Goal: Information Seeking & Learning: Learn about a topic

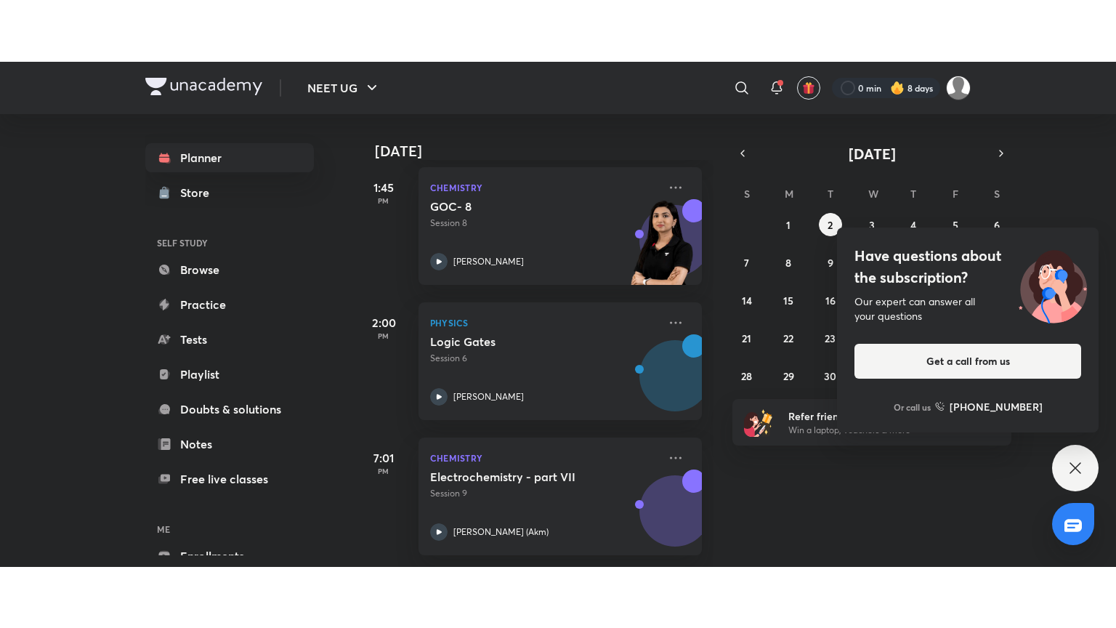
scroll to position [629, 0]
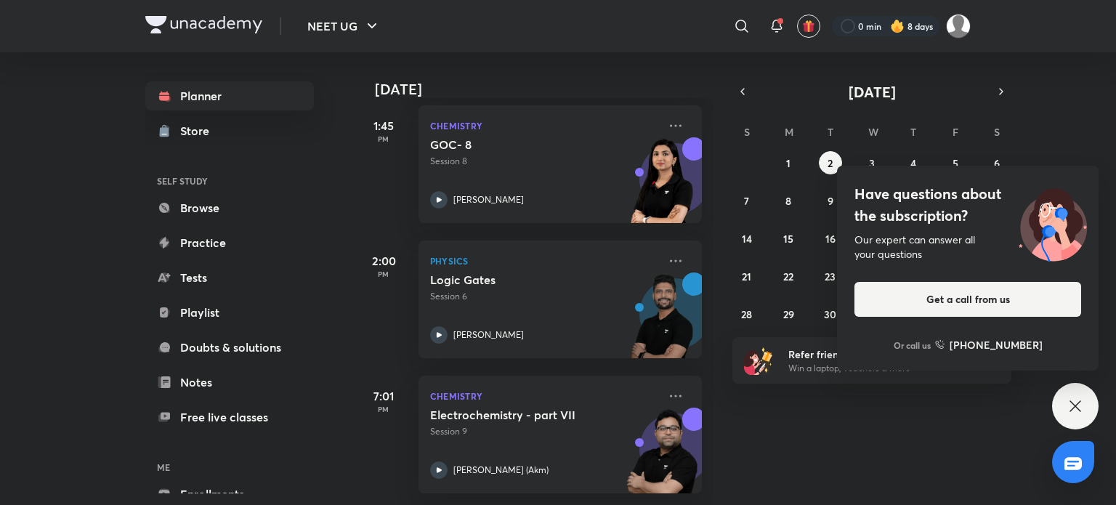
click at [554, 326] on div "[PERSON_NAME]" at bounding box center [544, 334] width 228 height 17
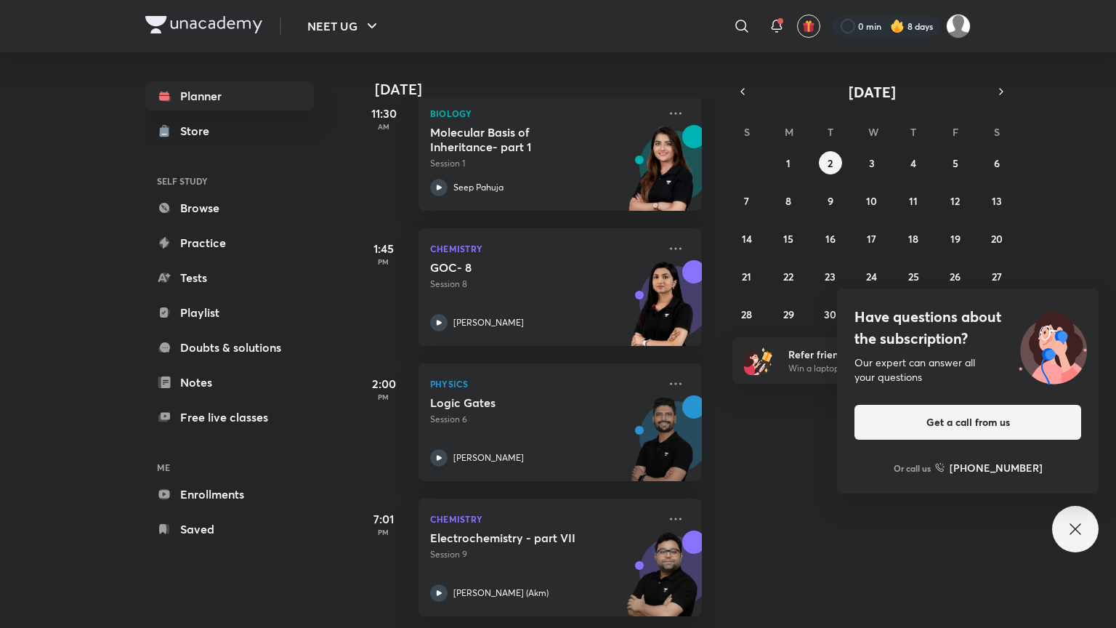
scroll to position [506, 0]
